Goal: Transaction & Acquisition: Purchase product/service

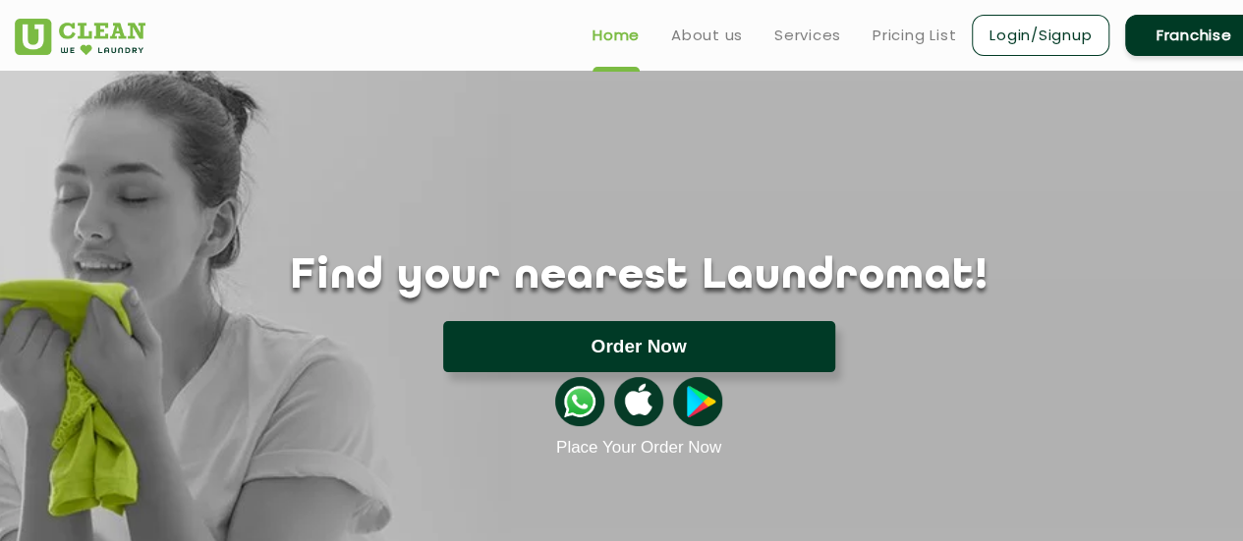
click at [628, 334] on button "Order Now" at bounding box center [639, 346] width 392 height 51
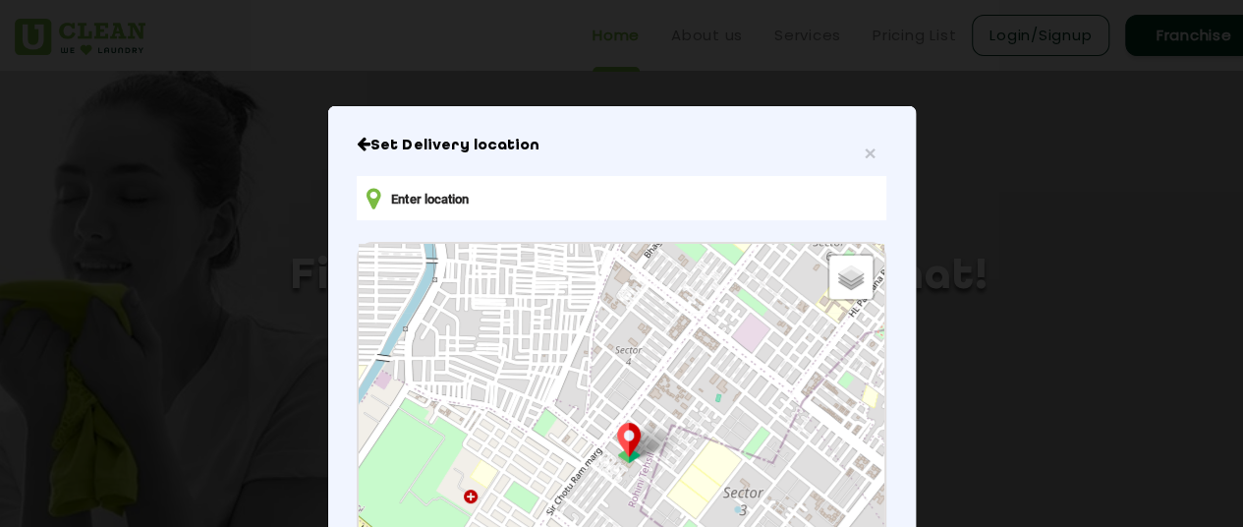
click at [173, 223] on div "× Set Delivery location Default Satellite + − Leaflet | © OpenStreetMap contrib…" at bounding box center [621, 263] width 1243 height 527
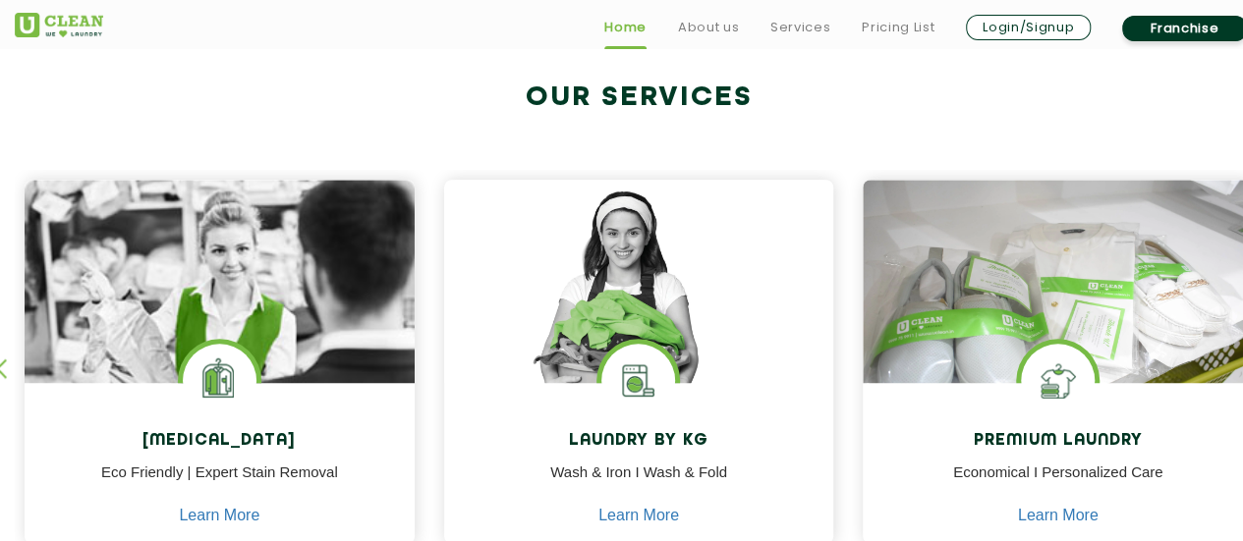
scroll to position [825, 0]
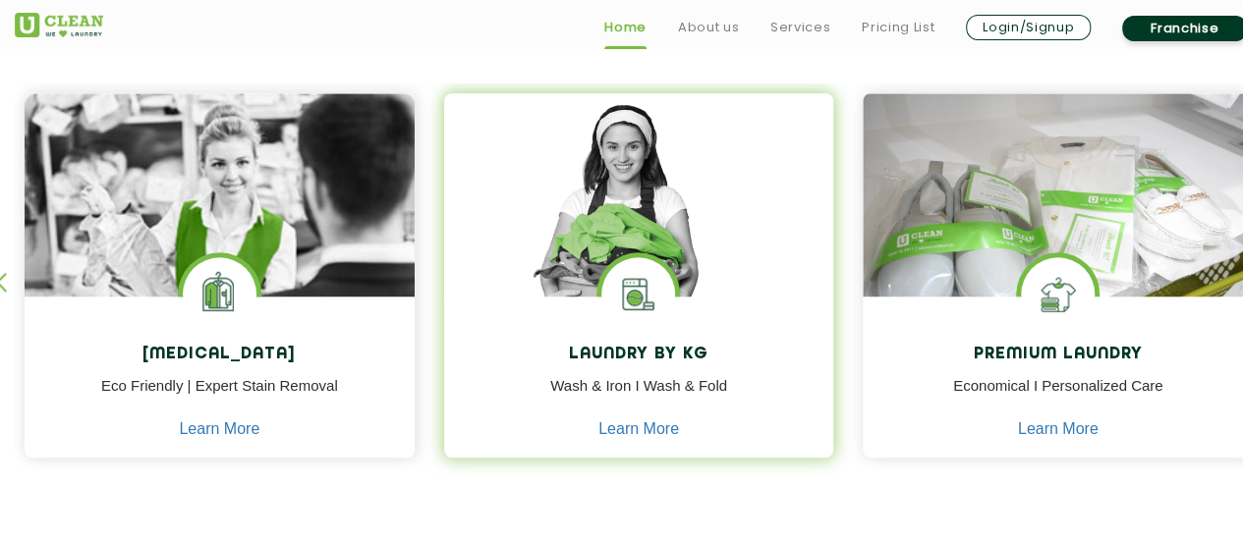
click at [632, 359] on h4 "Laundry by Kg" at bounding box center [639, 355] width 361 height 19
click at [629, 425] on link "Learn More" at bounding box center [638, 429] width 81 height 18
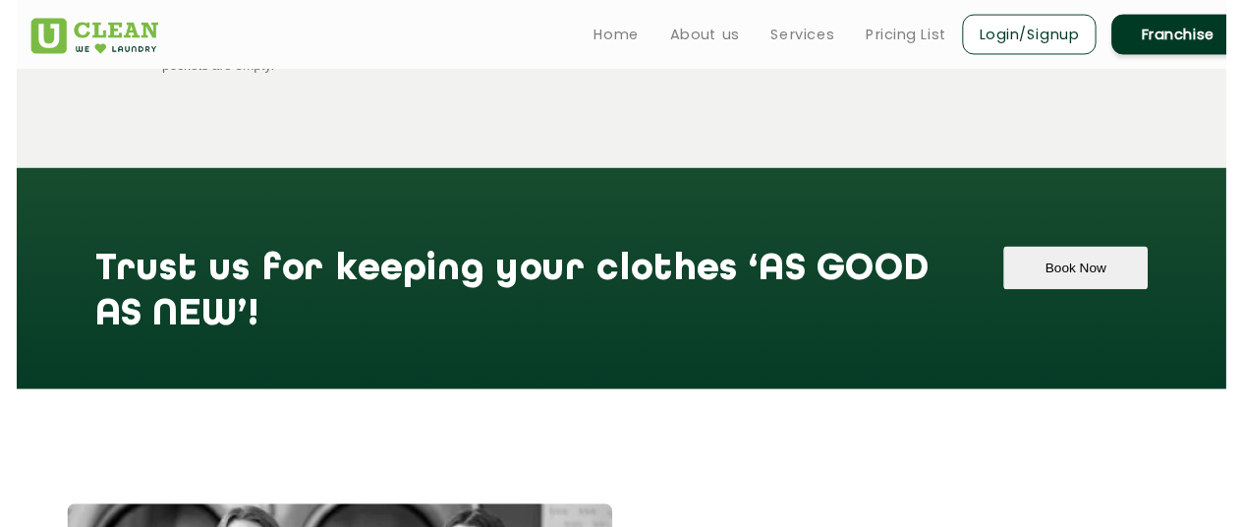
scroll to position [2161, 0]
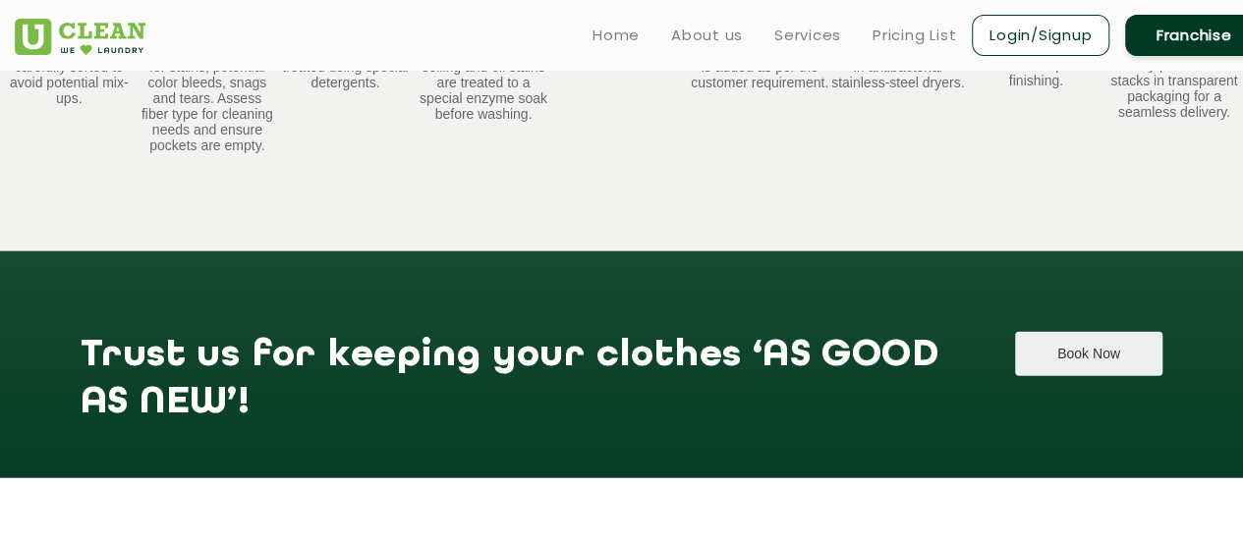
click at [1061, 375] on button "Book Now" at bounding box center [1088, 354] width 147 height 44
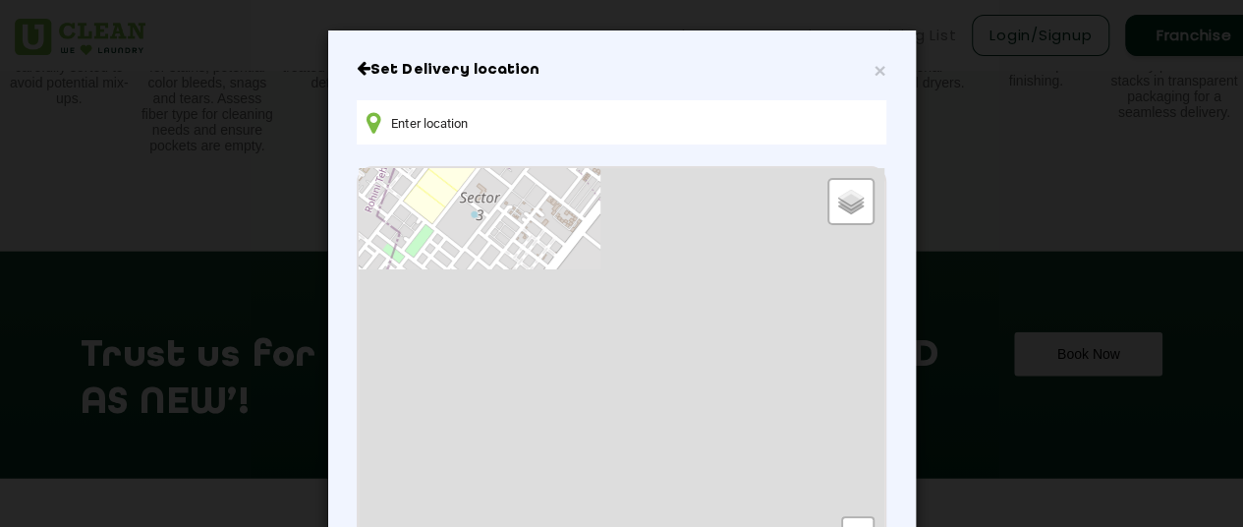
click at [767, 115] on input "text" at bounding box center [621, 122] width 529 height 44
type input "d"
type input "[GEOGRAPHIC_DATA]"
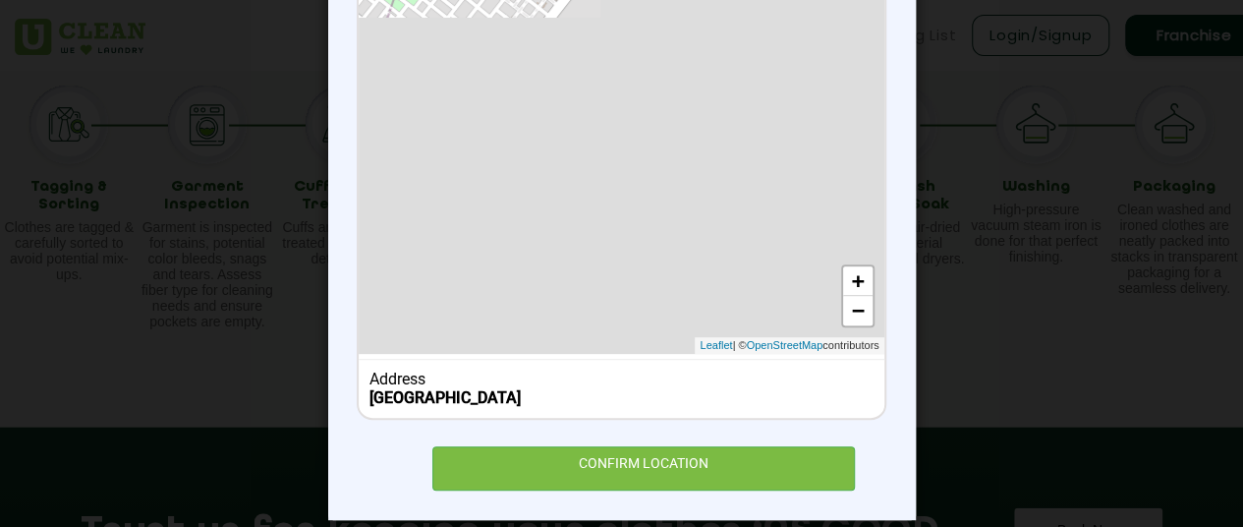
scroll to position [273, 0]
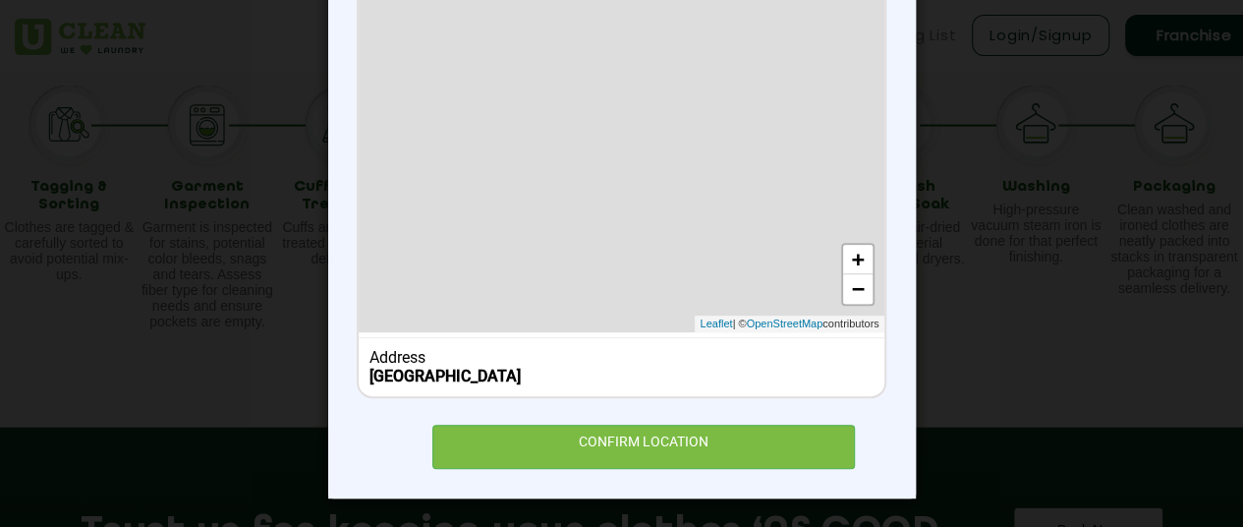
click at [416, 368] on b "[GEOGRAPHIC_DATA]" at bounding box center [444, 375] width 151 height 19
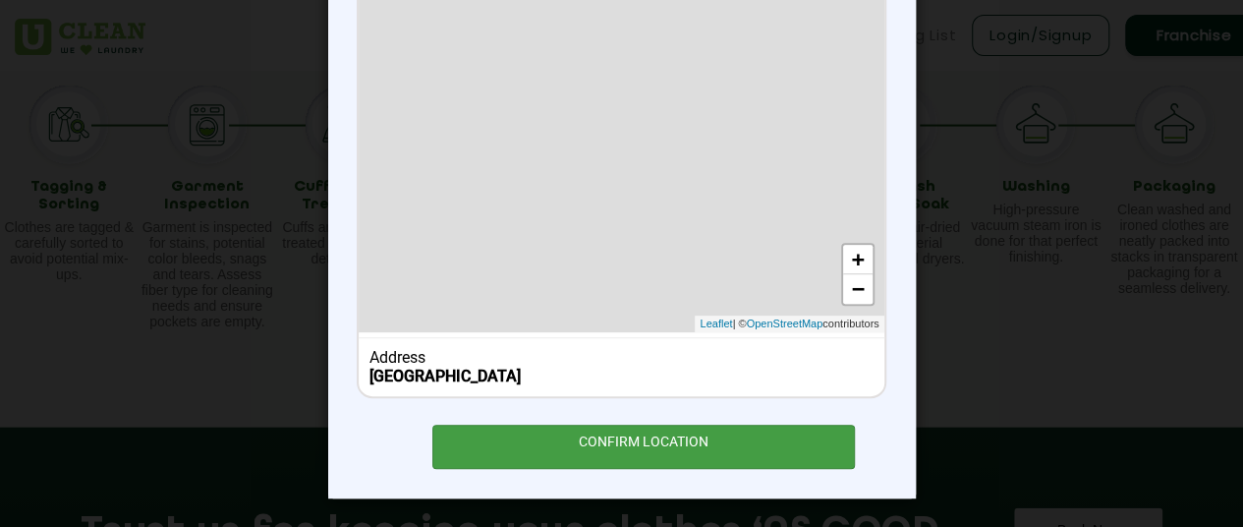
click at [587, 449] on div "CONFIRM LOCATION" at bounding box center [643, 446] width 423 height 44
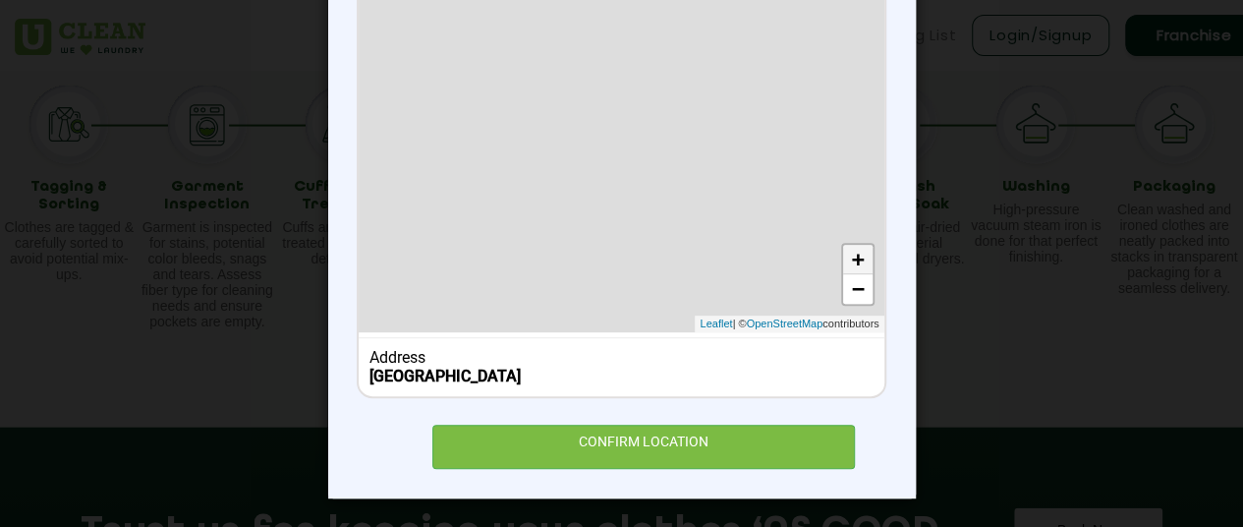
click at [857, 262] on link "+" at bounding box center [857, 259] width 29 height 29
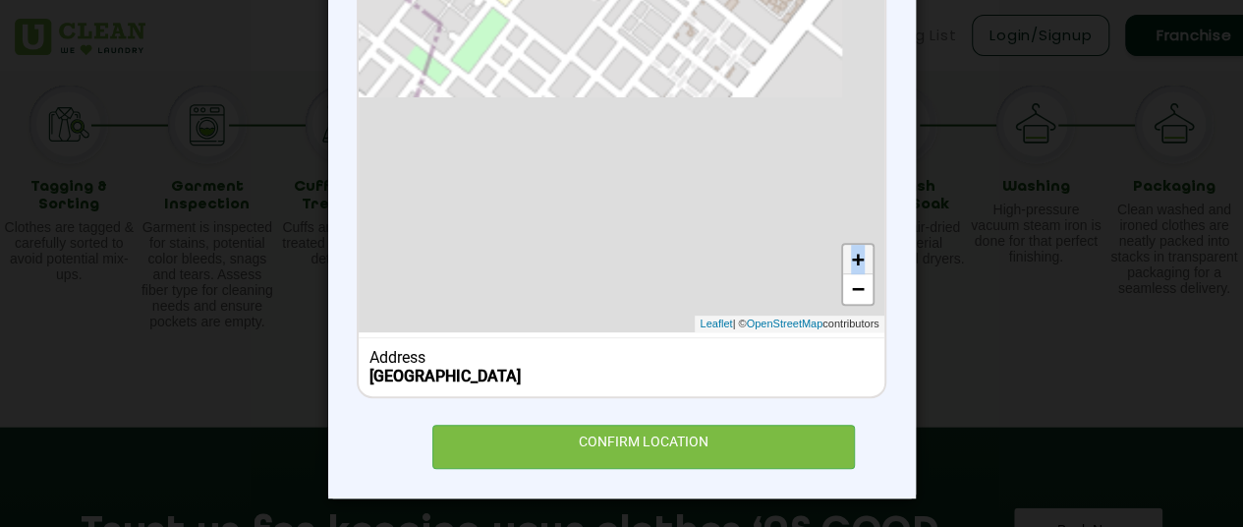
scroll to position [165, 0]
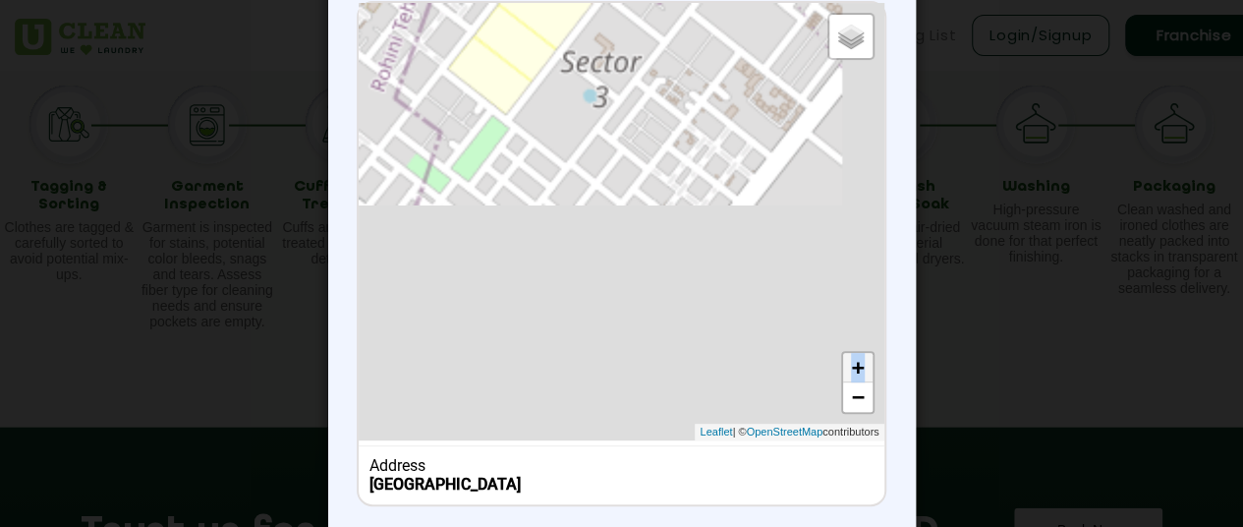
click at [857, 262] on div "Default Satellite + − Leaflet | © OpenStreetMap contributors" at bounding box center [621, 221] width 525 height 437
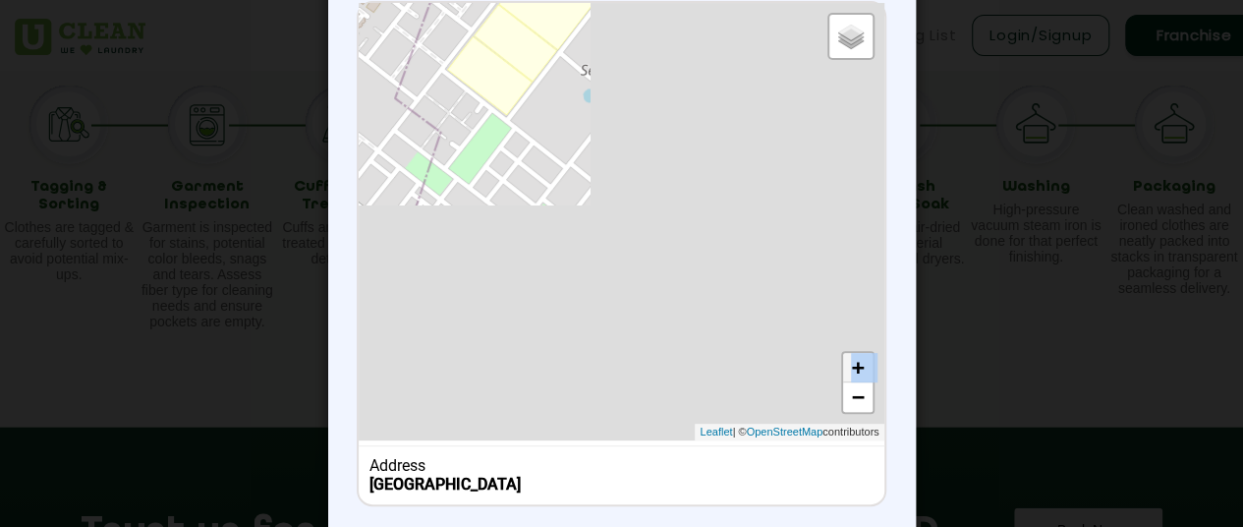
click at [857, 262] on div "Default Satellite + − Leaflet | © OpenStreetMap contributors" at bounding box center [621, 221] width 525 height 437
click at [851, 363] on link "+" at bounding box center [857, 367] width 29 height 29
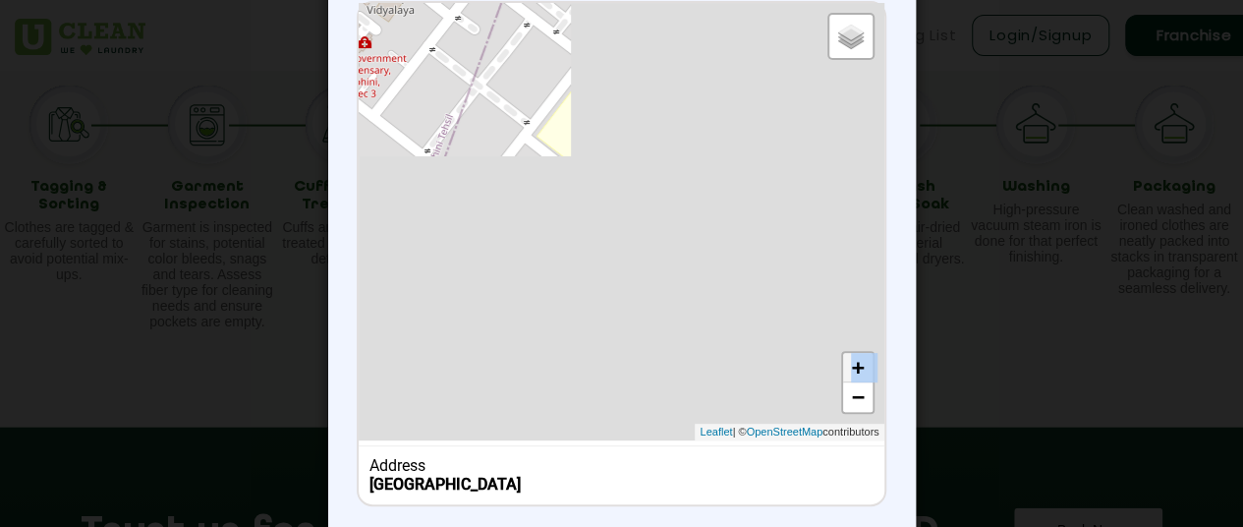
click at [851, 363] on link "+" at bounding box center [857, 367] width 29 height 29
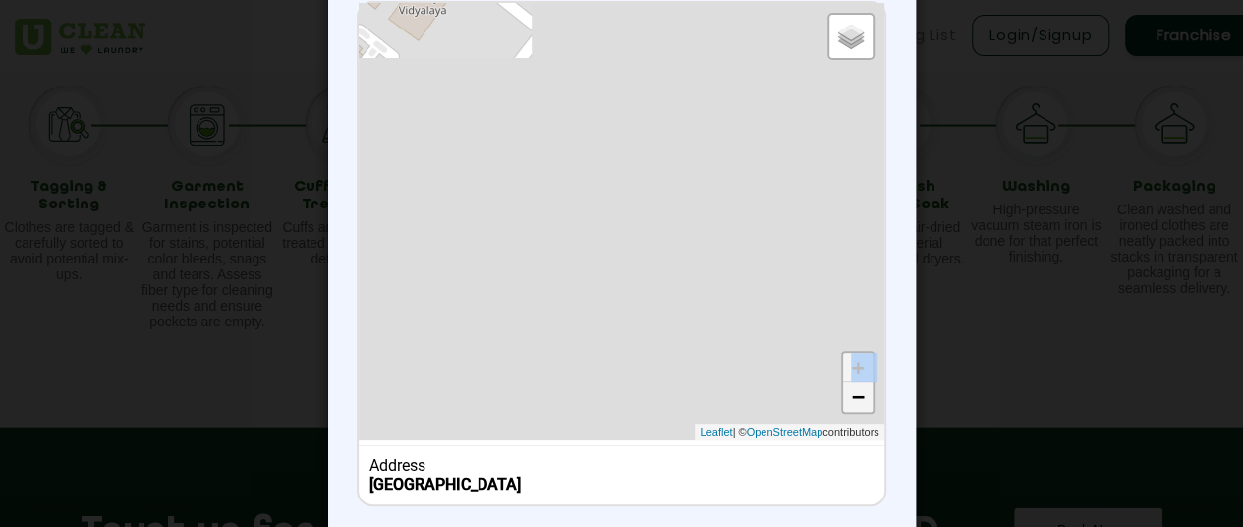
click at [854, 400] on link "−" at bounding box center [857, 396] width 29 height 29
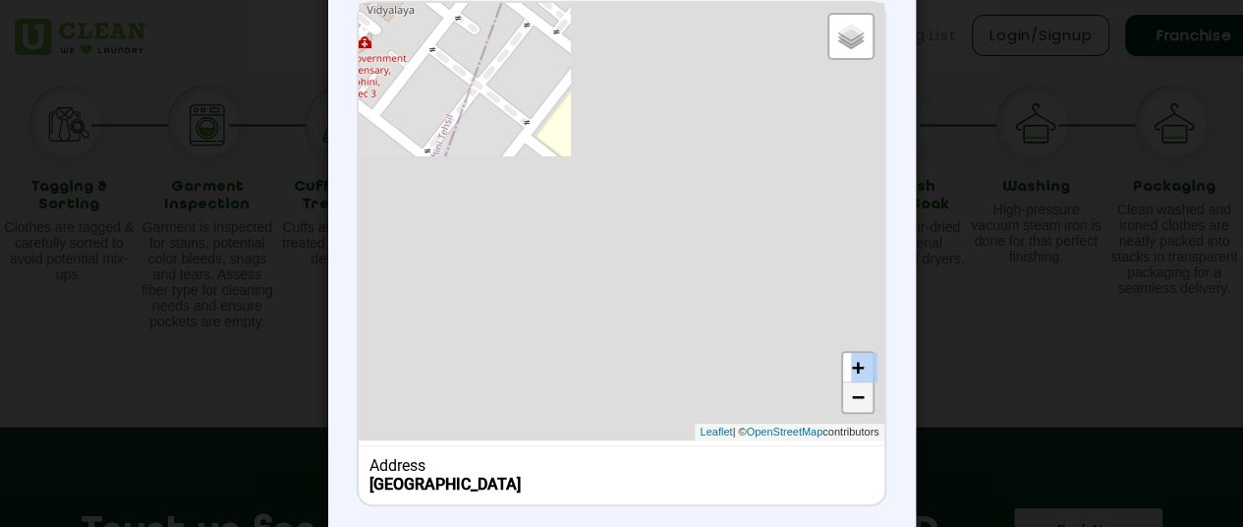
click at [854, 400] on link "−" at bounding box center [857, 396] width 29 height 29
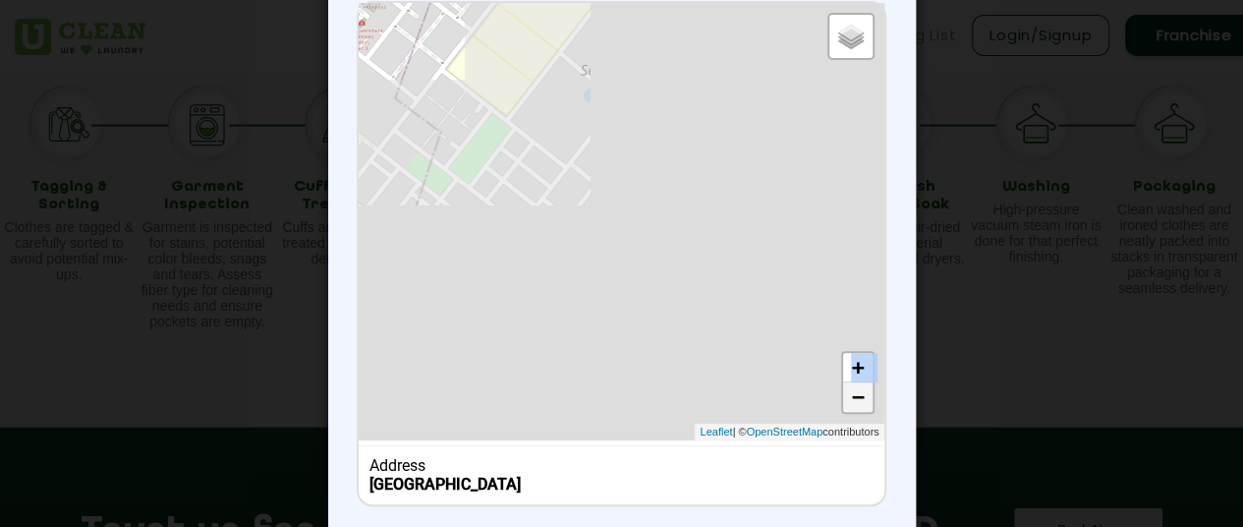
click at [854, 400] on link "−" at bounding box center [857, 396] width 29 height 29
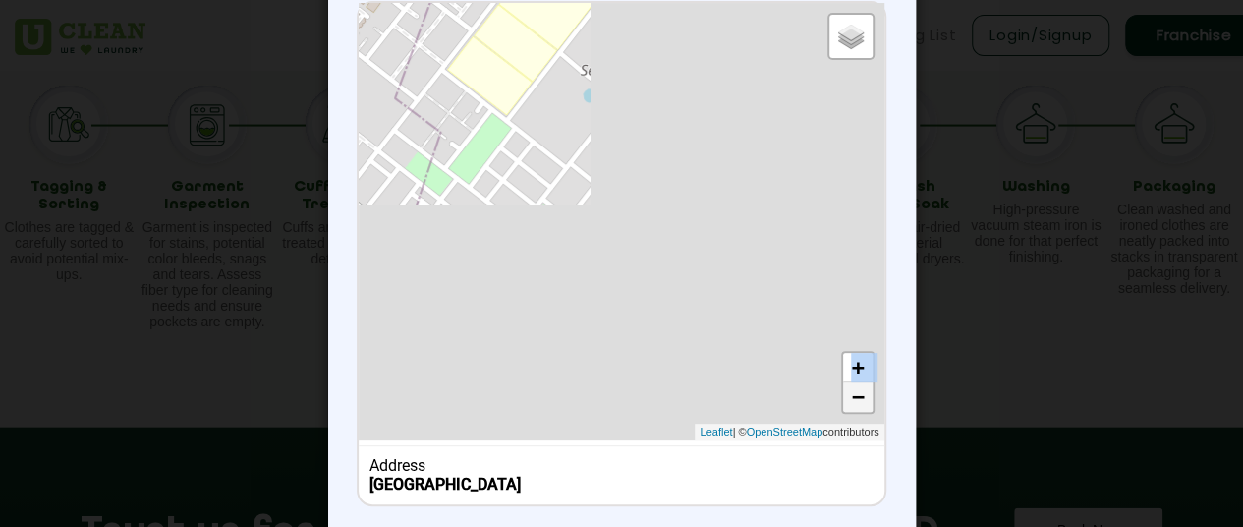
click at [854, 400] on link "−" at bounding box center [857, 396] width 29 height 29
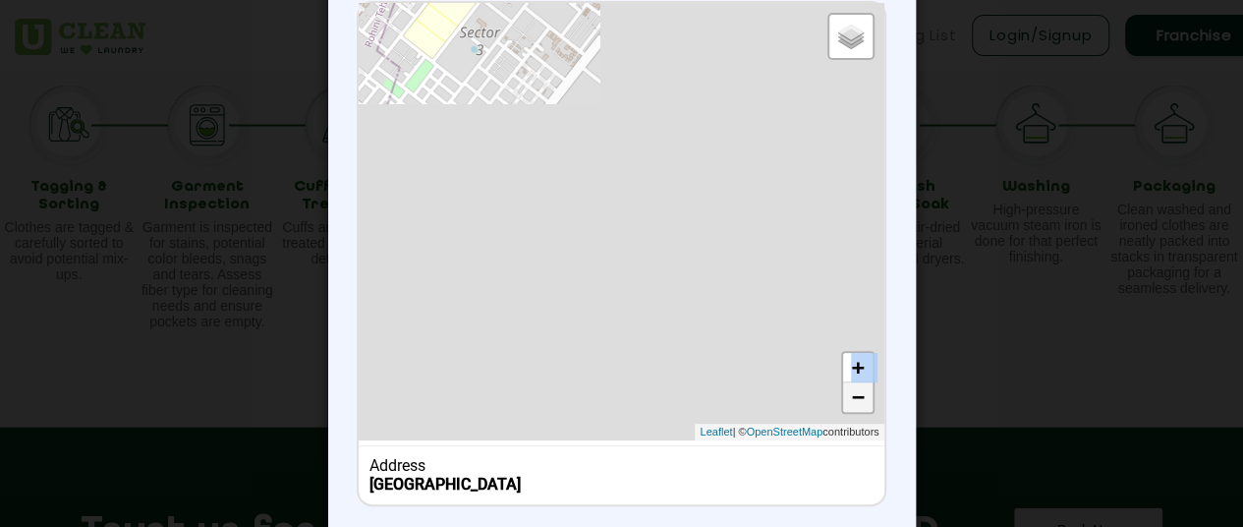
click at [854, 400] on link "−" at bounding box center [857, 396] width 29 height 29
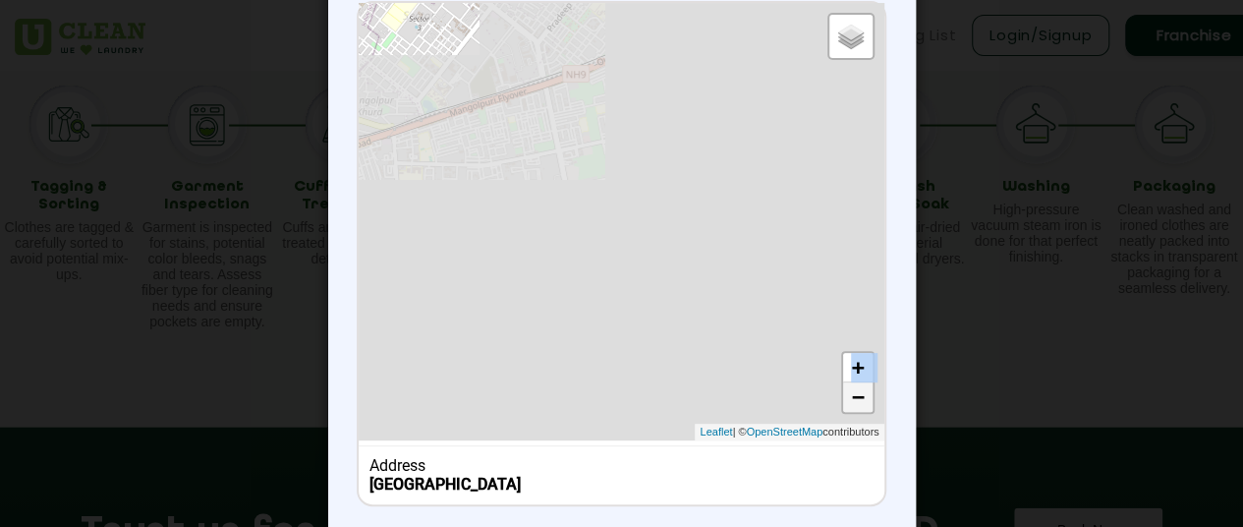
click at [854, 400] on link "−" at bounding box center [857, 396] width 29 height 29
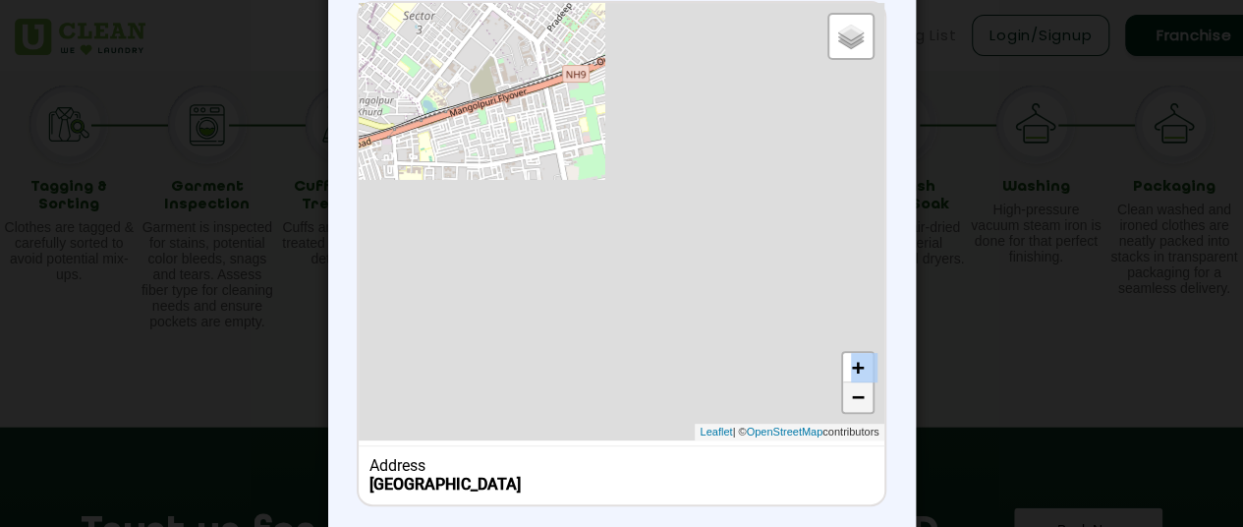
click at [854, 400] on link "−" at bounding box center [857, 396] width 29 height 29
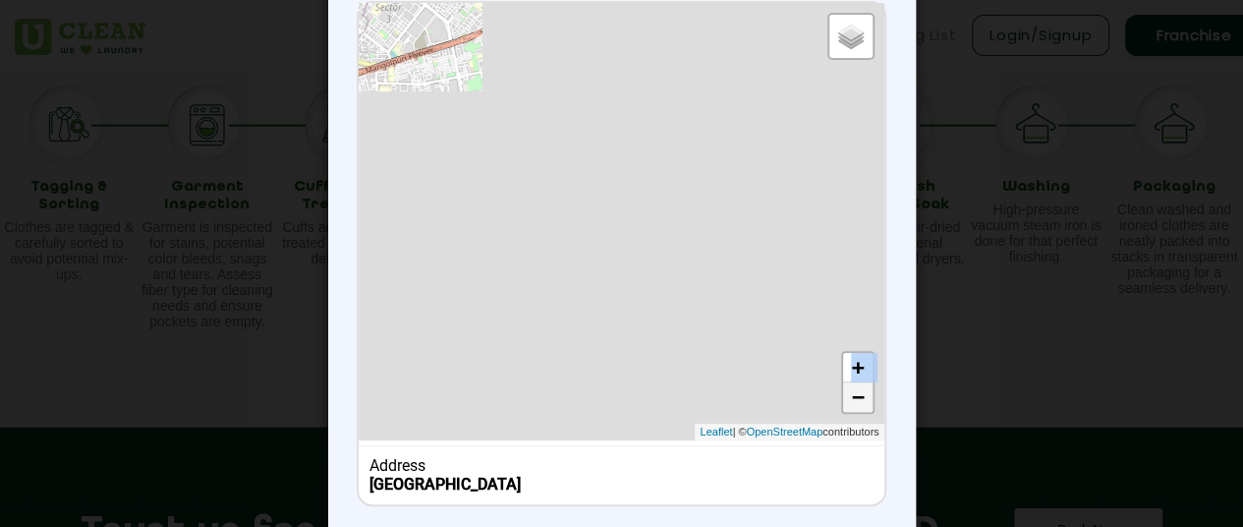
click at [854, 400] on link "−" at bounding box center [857, 396] width 29 height 29
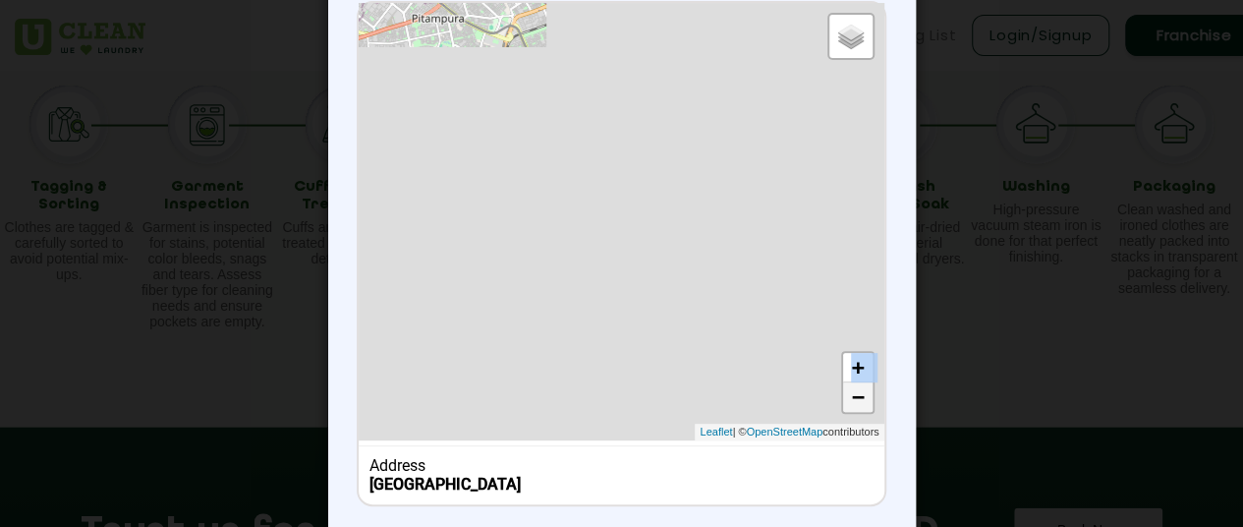
click at [854, 400] on link "−" at bounding box center [857, 396] width 29 height 29
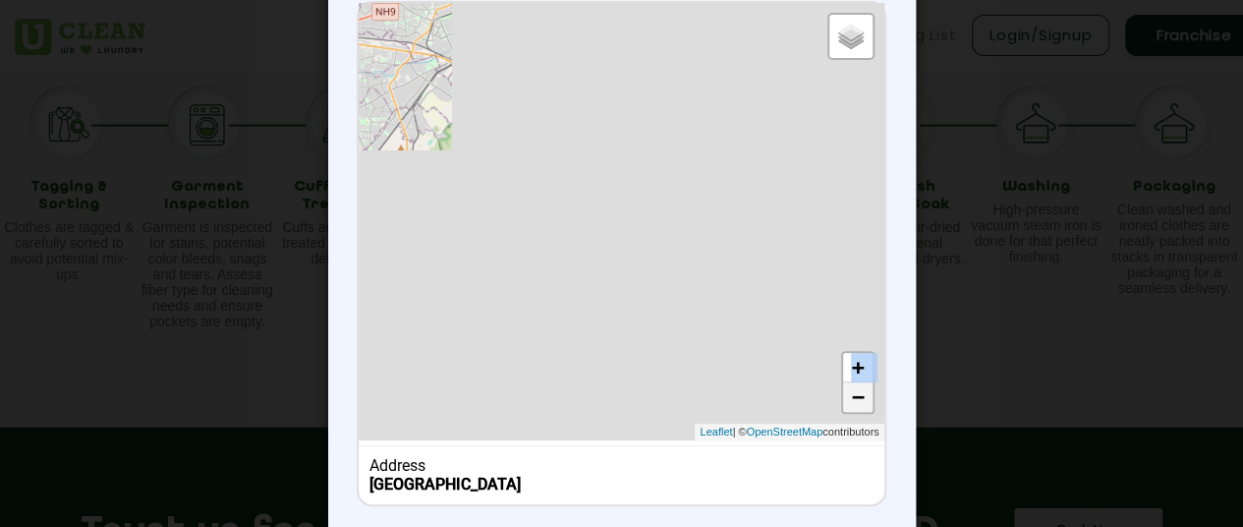
click at [854, 400] on link "−" at bounding box center [857, 396] width 29 height 29
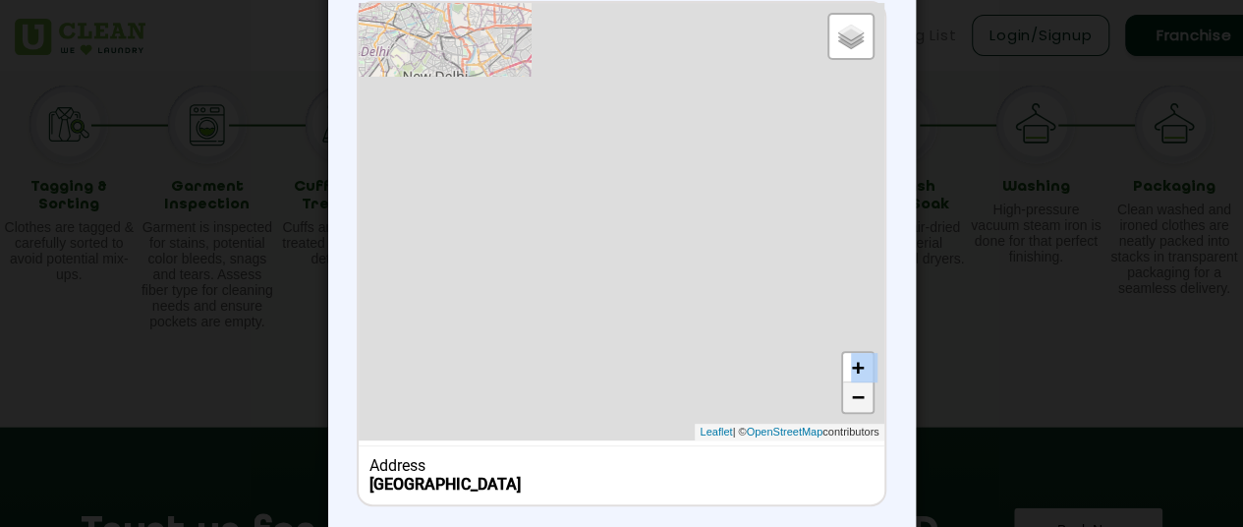
click at [854, 400] on link "−" at bounding box center [857, 396] width 29 height 29
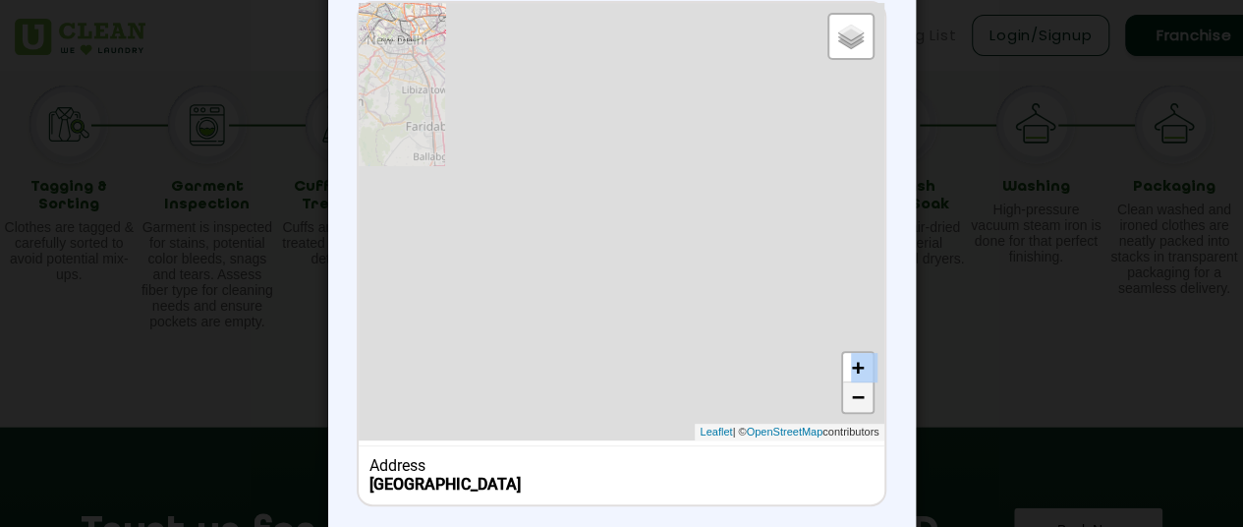
click at [854, 400] on link "−" at bounding box center [857, 396] width 29 height 29
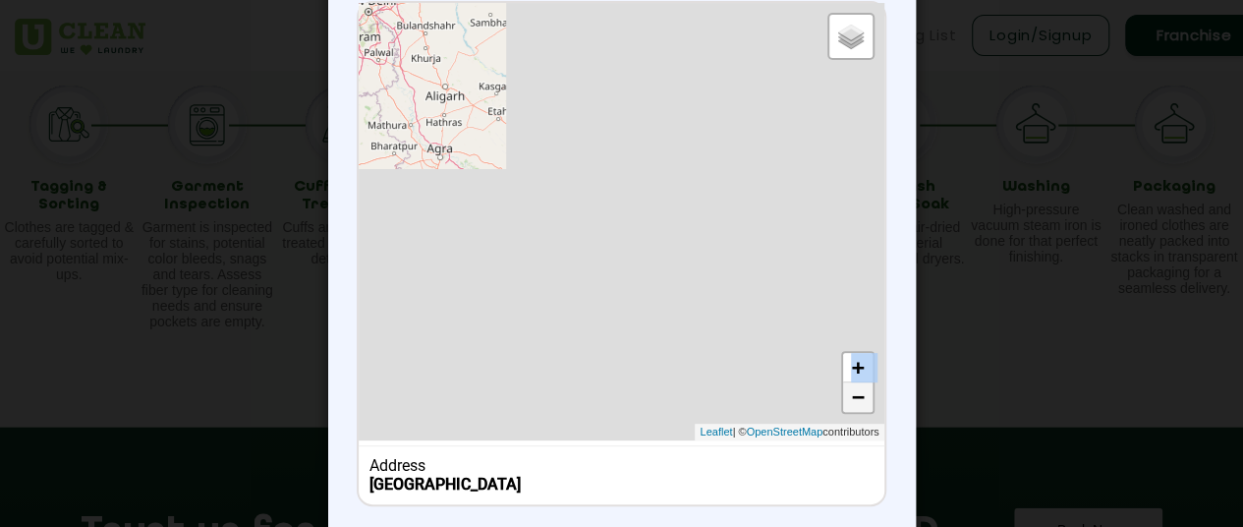
click at [854, 400] on link "−" at bounding box center [857, 396] width 29 height 29
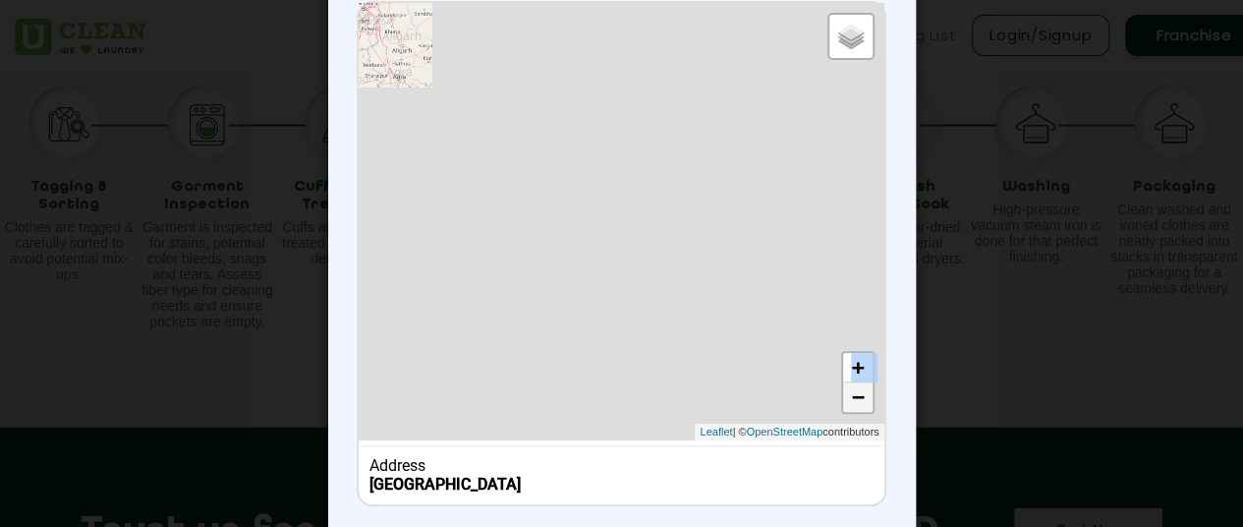
click at [854, 400] on link "−" at bounding box center [857, 396] width 29 height 29
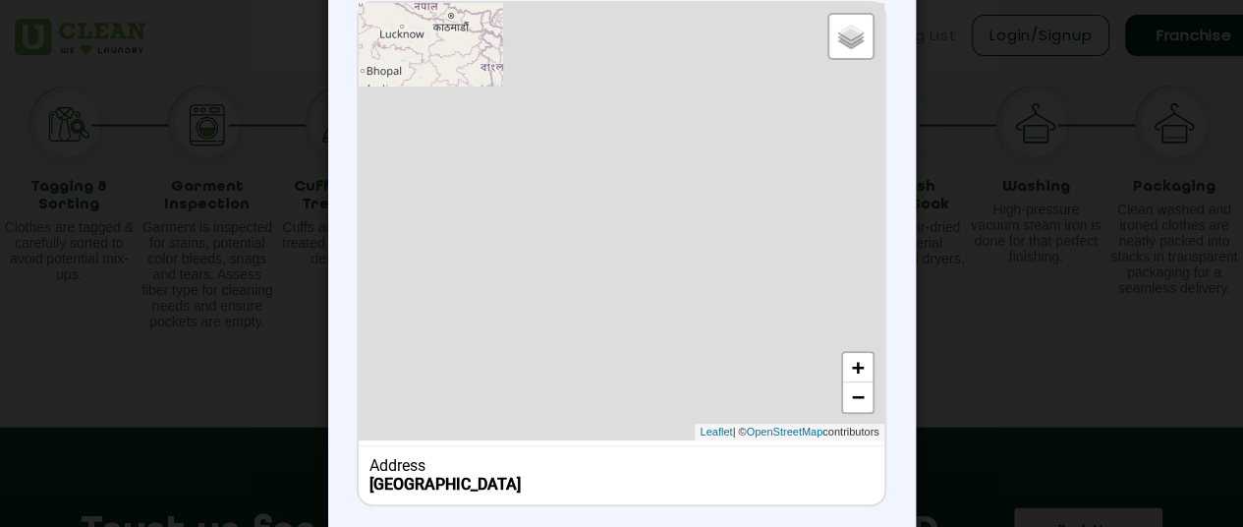
click at [988, 333] on div "× Set Delivery location [GEOGRAPHIC_DATA] Default Satellite + − Leaflet | © Ope…" at bounding box center [621, 263] width 1243 height 527
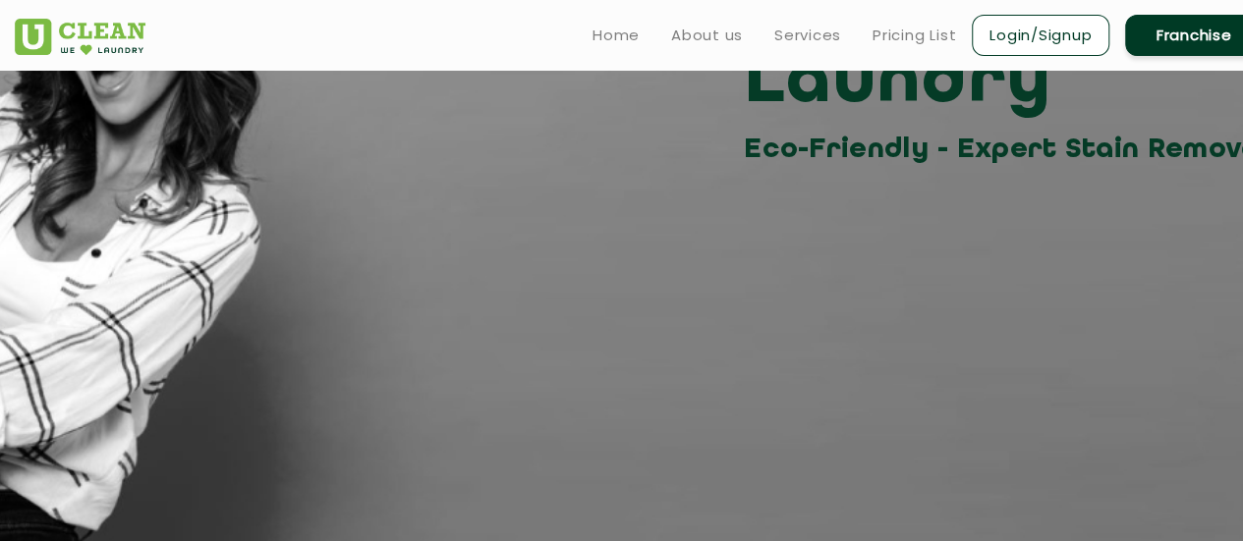
scroll to position [0, 0]
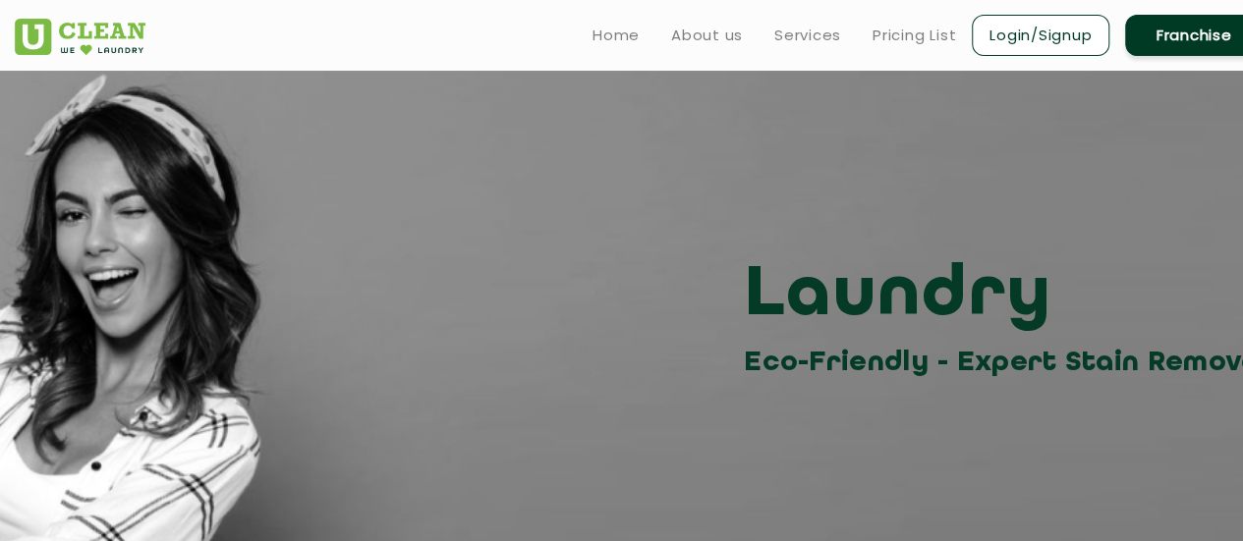
click at [569, 303] on div "Laundry Eco-Friendly - Expert Stain Removal" at bounding box center [638, 318] width 1277 height 133
click at [721, 32] on link "About us" at bounding box center [707, 36] width 72 height 24
